Goal: Information Seeking & Learning: Learn about a topic

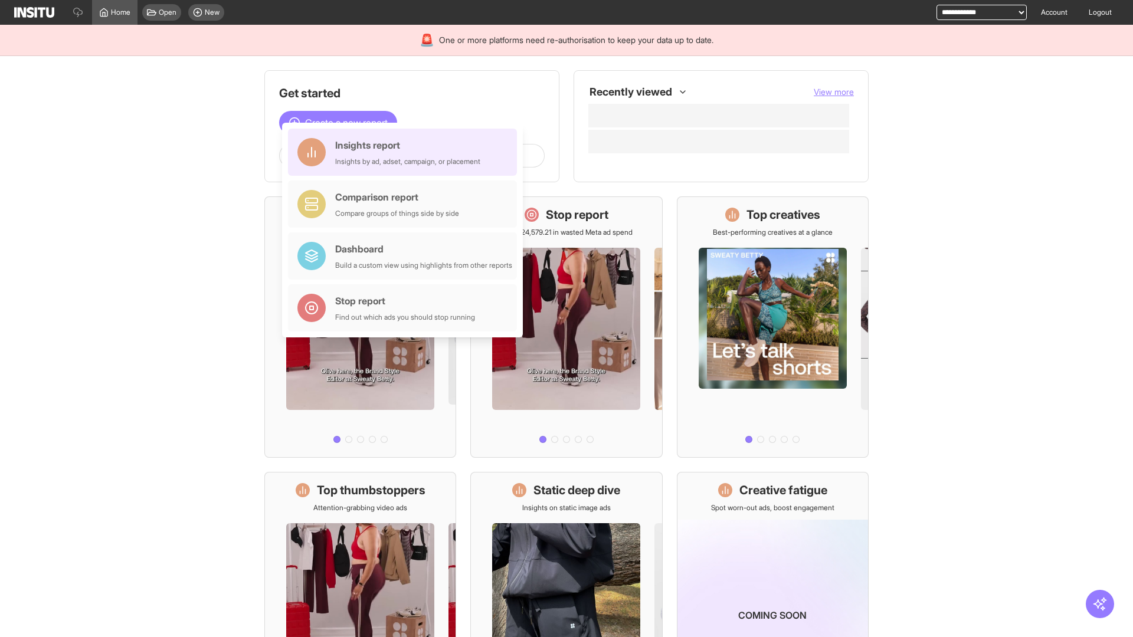
click at [405, 152] on div "Insights report Insights by ad, adset, campaign, or placement" at bounding box center [407, 152] width 145 height 28
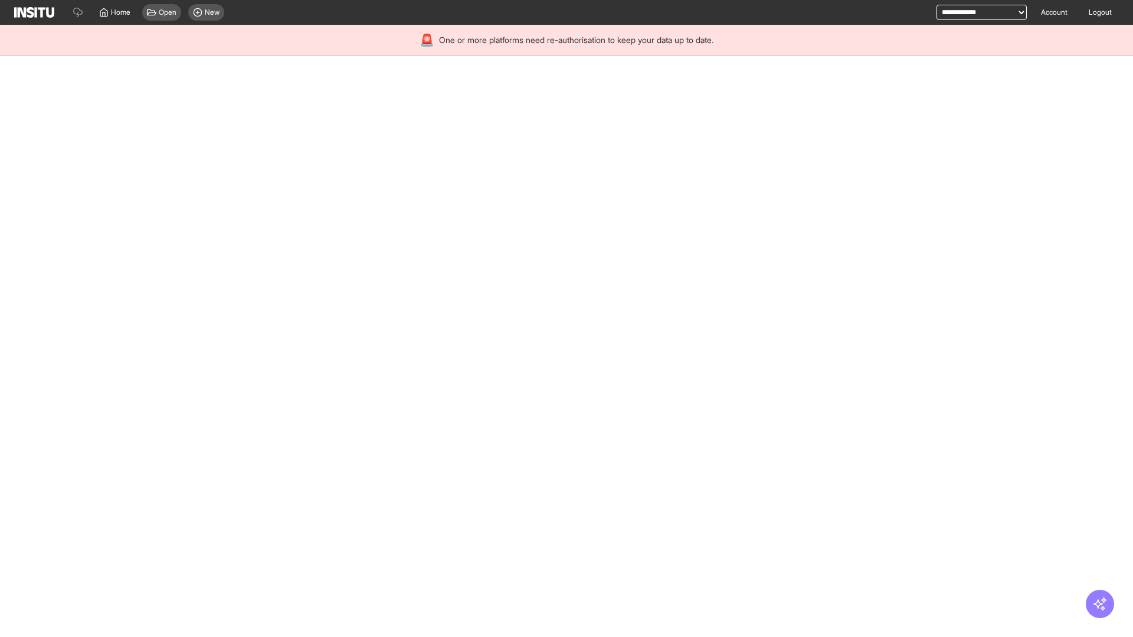
select select "**"
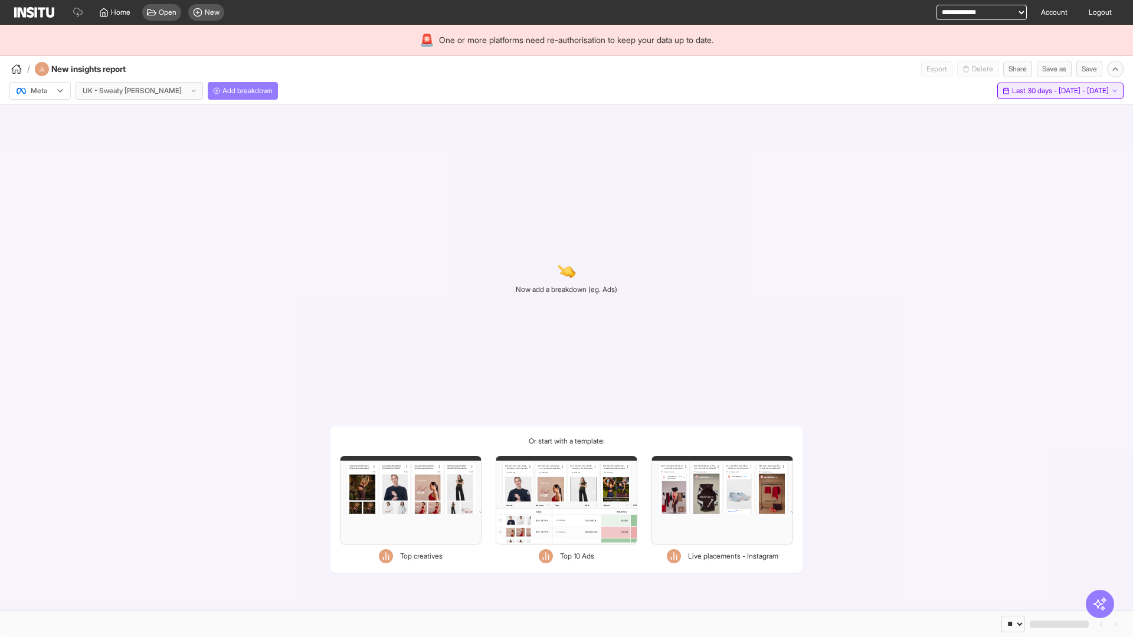
click at [1033, 91] on span "Last 30 days - [DATE] - [DATE]" at bounding box center [1060, 90] width 97 height 9
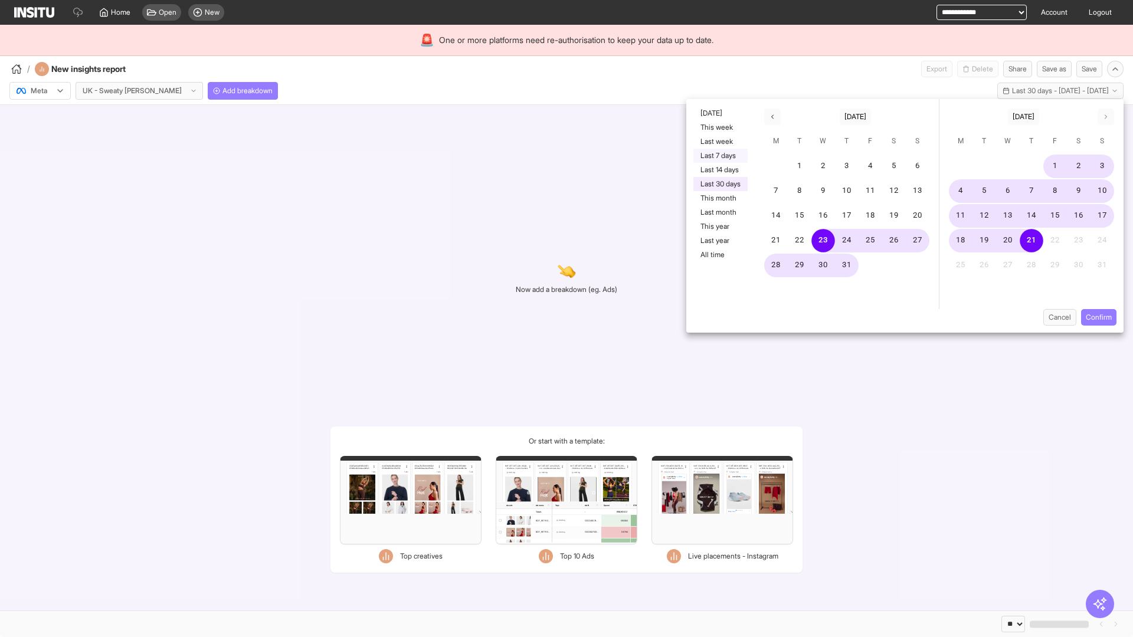
click at [719, 156] on button "Last 7 days" at bounding box center [720, 156] width 54 height 14
